Goal: Transaction & Acquisition: Purchase product/service

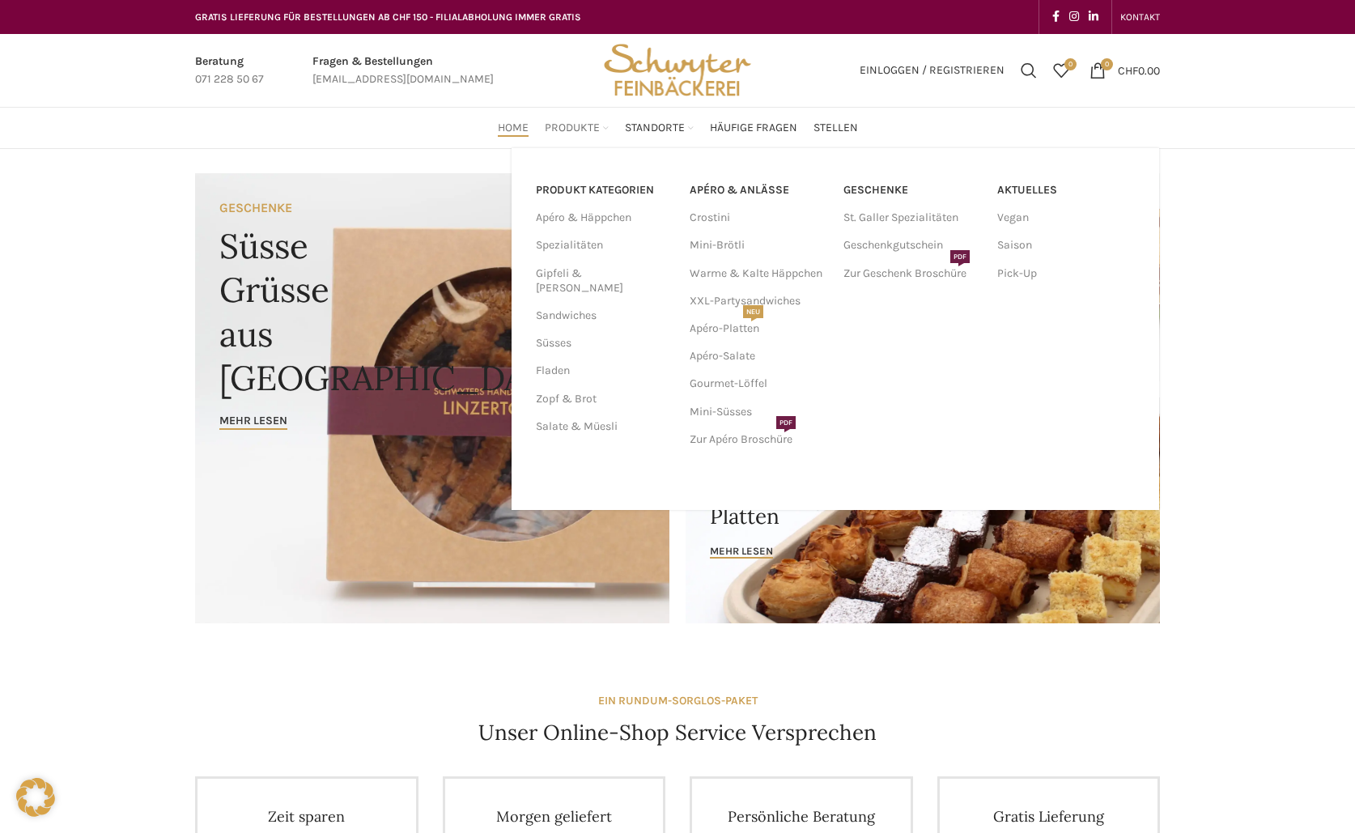
click at [577, 130] on span "Produkte" at bounding box center [572, 128] width 55 height 15
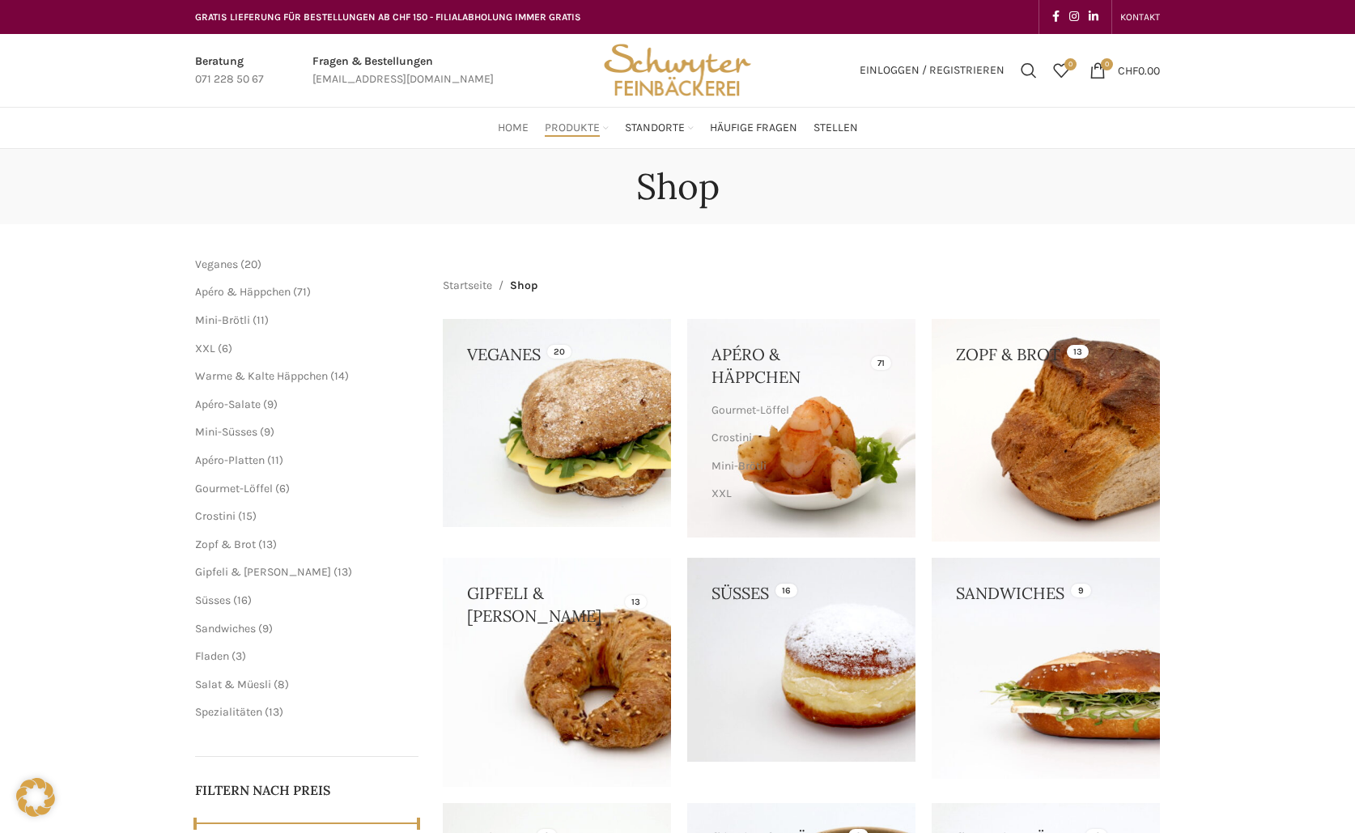
click at [512, 126] on span "Home" at bounding box center [513, 128] width 31 height 15
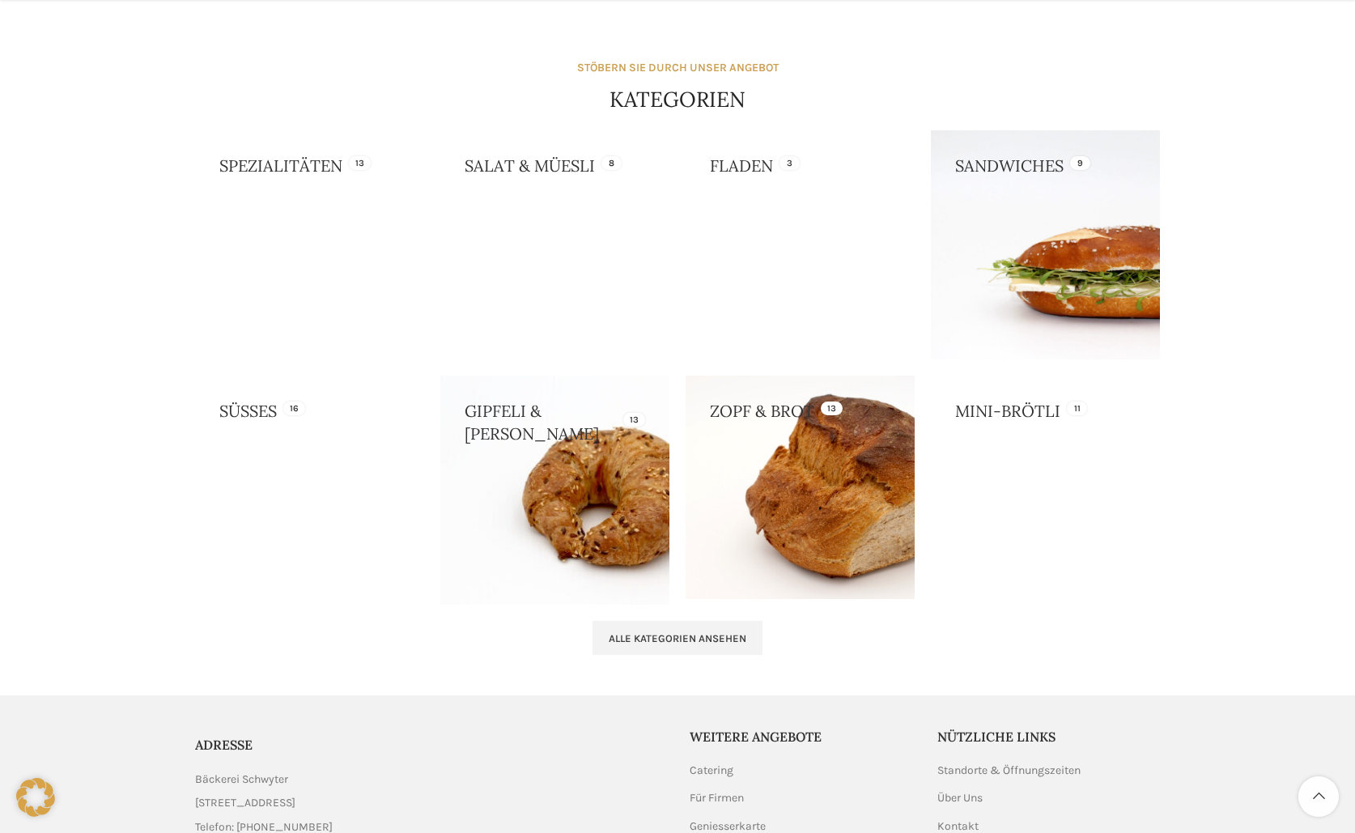
scroll to position [1376, 0]
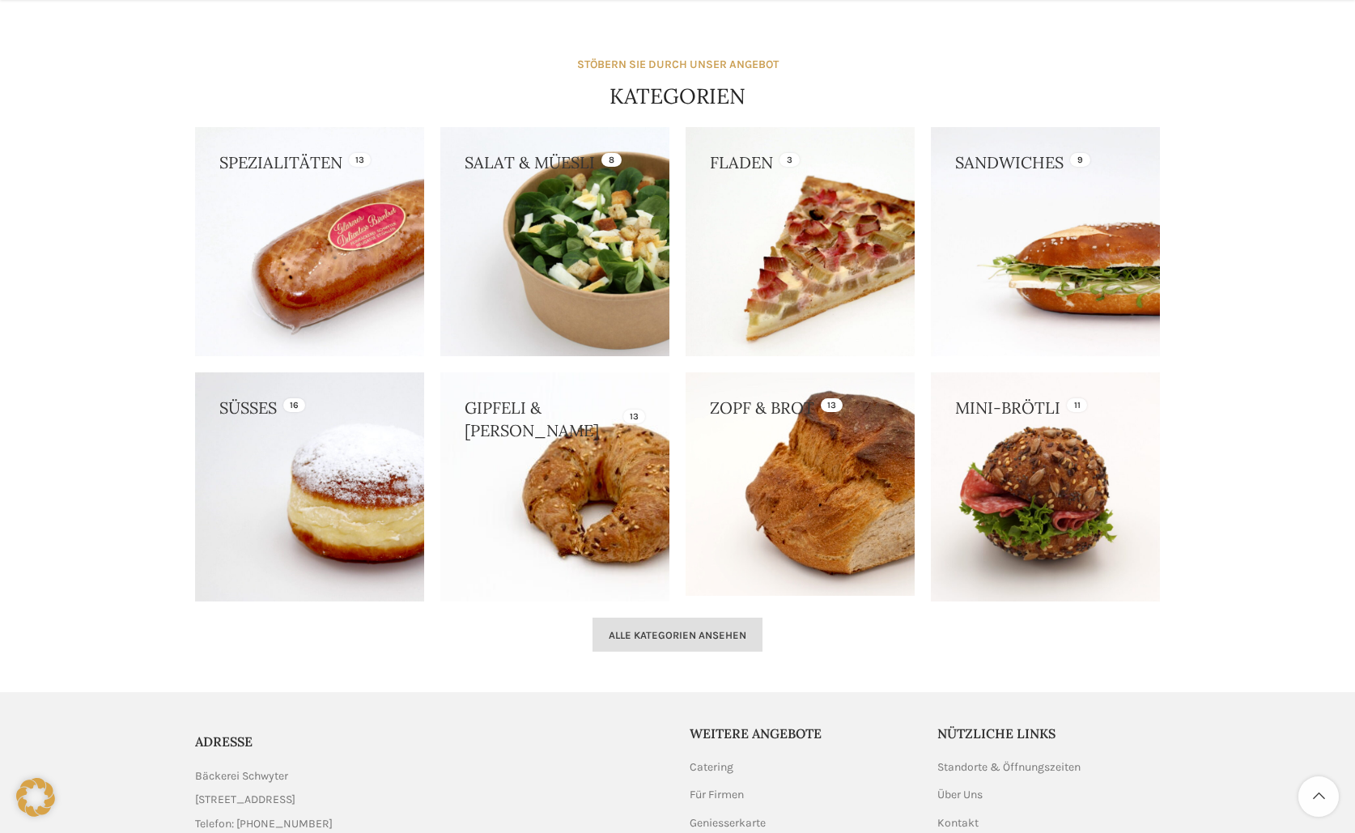
click at [693, 626] on link "Alle Kategorien ansehen" at bounding box center [677, 635] width 170 height 34
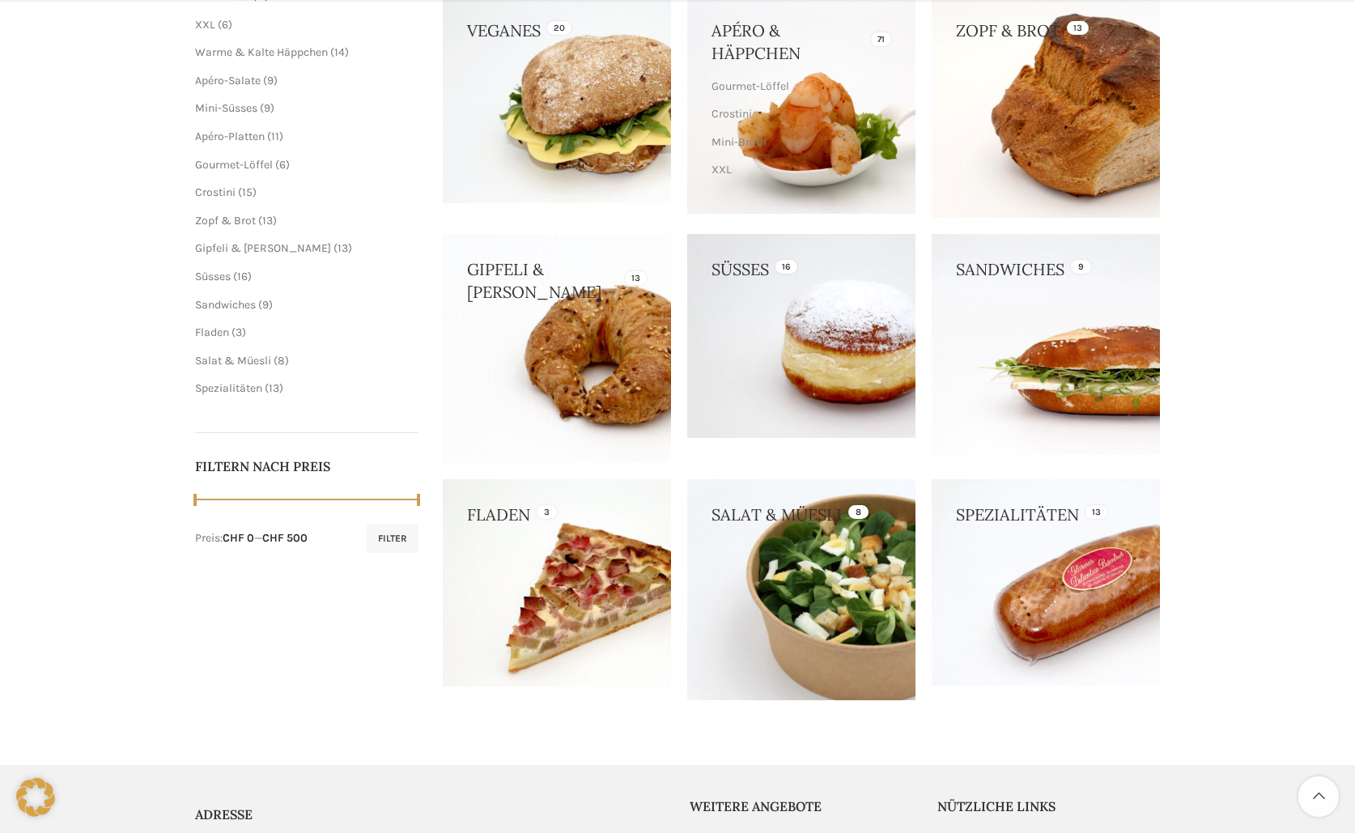
scroll to position [562, 0]
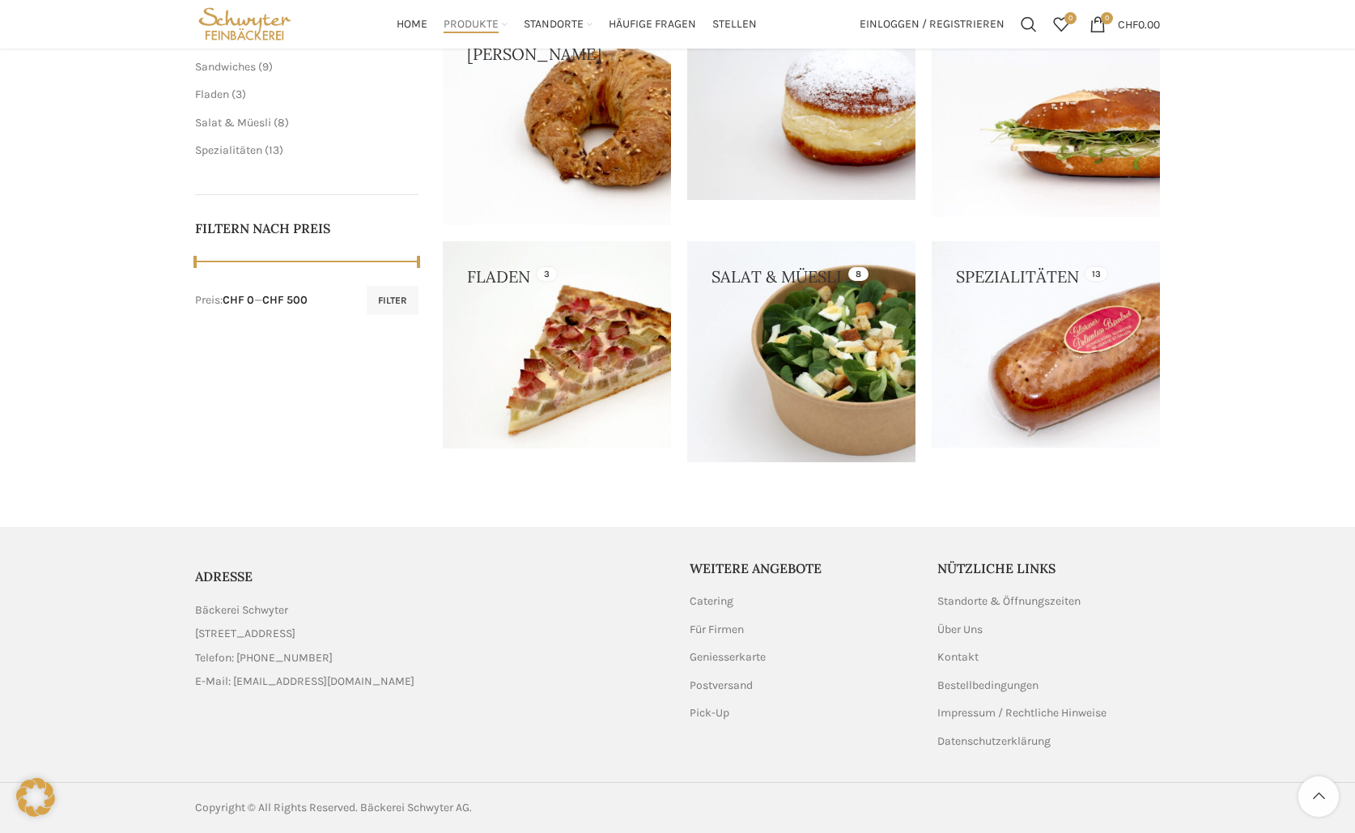
click at [981, 370] on link at bounding box center [1046, 344] width 228 height 206
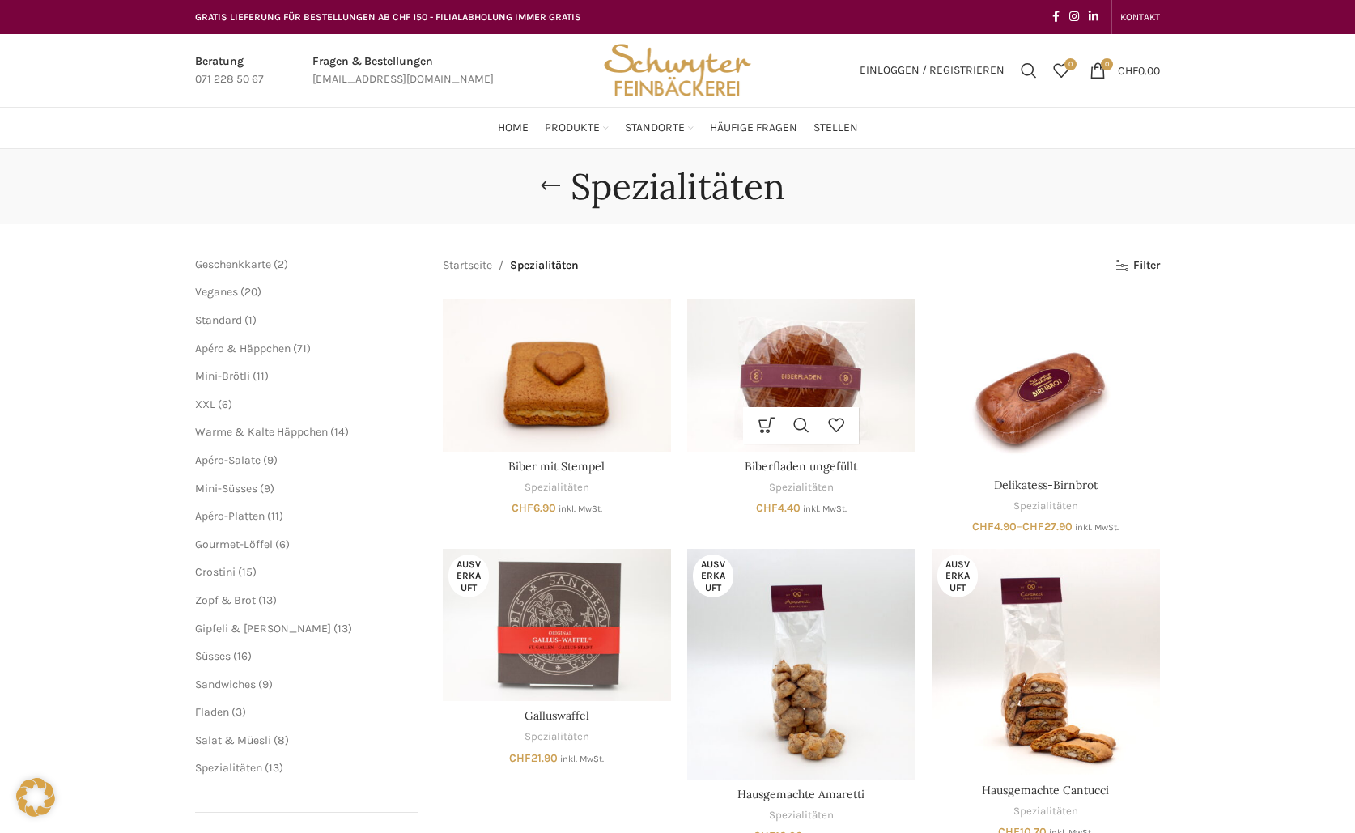
click at [773, 356] on img "Biberfladen ungefüllt" at bounding box center [801, 375] width 228 height 152
click at [847, 367] on img "Biberfladen ungefüllt" at bounding box center [801, 375] width 228 height 152
